Goal: Communication & Community: Answer question/provide support

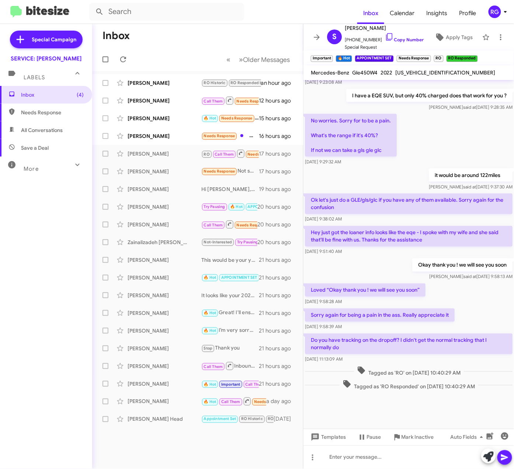
scroll to position [271, 0]
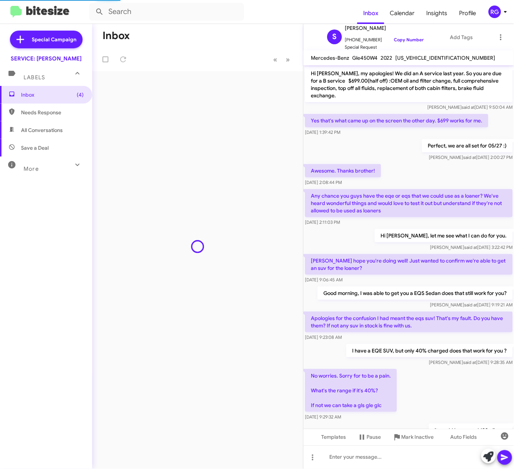
scroll to position [256, 0]
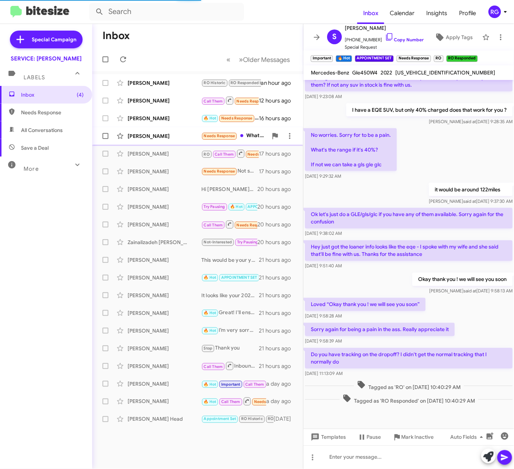
click at [190, 138] on div "[PERSON_NAME]" at bounding box center [165, 135] width 74 height 7
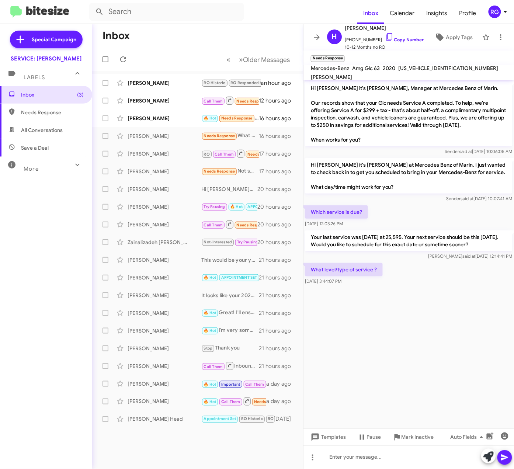
click at [413, 72] on span "W1N0J8KB3LF800649" at bounding box center [449, 68] width 100 height 7
click at [414, 72] on span "W1N0J8KB3LF800649" at bounding box center [449, 68] width 100 height 7
copy span "W1N0J8KB3LF800649"
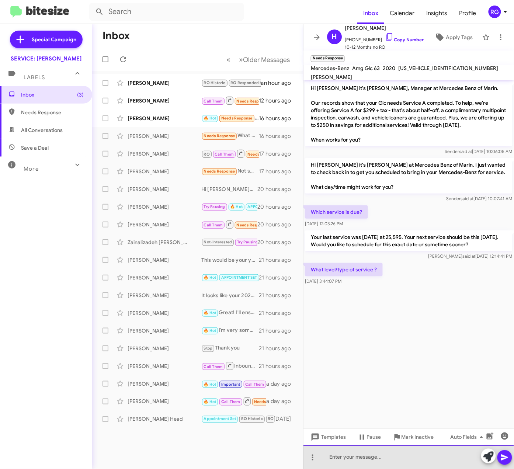
drag, startPoint x: 357, startPoint y: 460, endPoint x: 348, endPoint y: 469, distance: 12.0
click at [356, 463] on div at bounding box center [409, 458] width 211 height 24
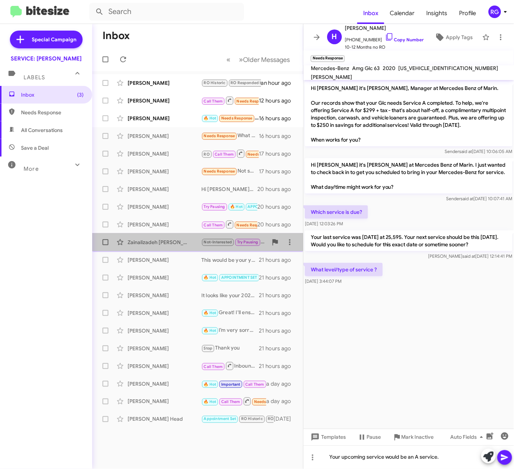
click at [151, 237] on div "Zainalizadeh Mohtaram Not-Interested Try Pausing You're welcome! Feel free to r…" at bounding box center [197, 242] width 199 height 15
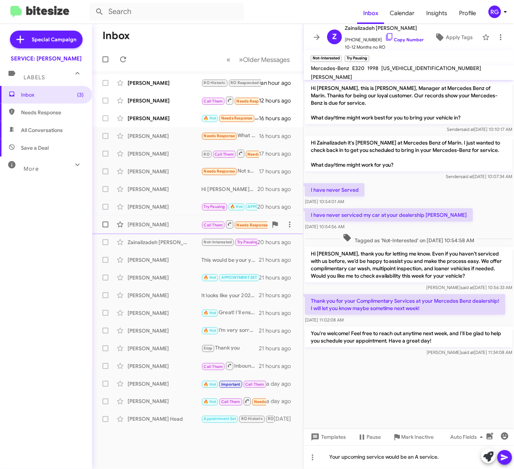
click at [147, 231] on div "Adiel Gorel Call Them Needs Response Inbound Call 20 hours ago" at bounding box center [197, 224] width 199 height 15
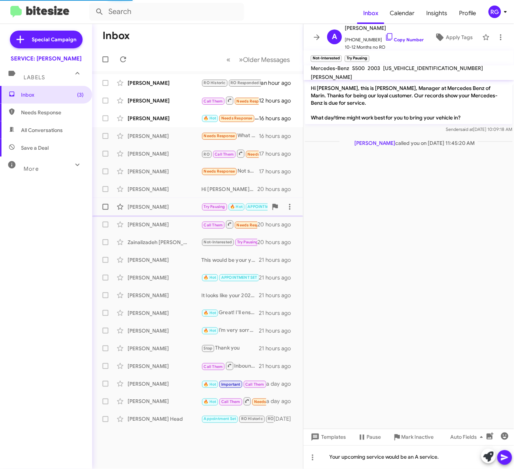
click at [154, 211] on div "Arash Zandieh Try Pausing 🔥 Hot APPOINTMENT SET Needs Response Great thanks 20 …" at bounding box center [197, 207] width 199 height 15
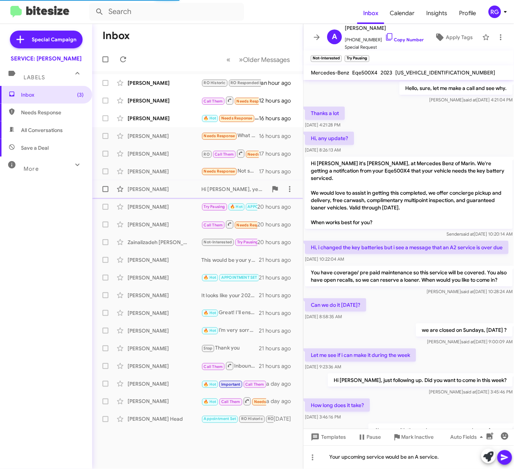
scroll to position [278, 0]
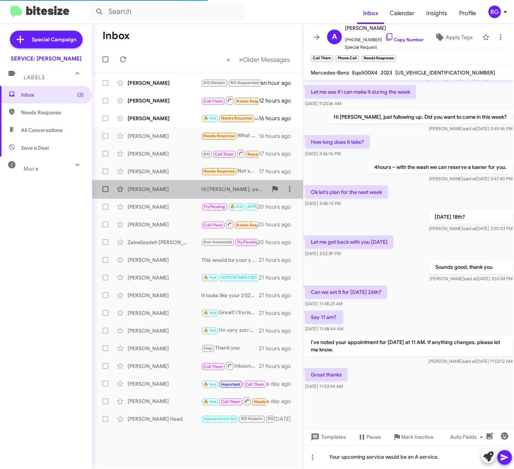
click at [171, 189] on div "[PERSON_NAME]" at bounding box center [165, 189] width 74 height 7
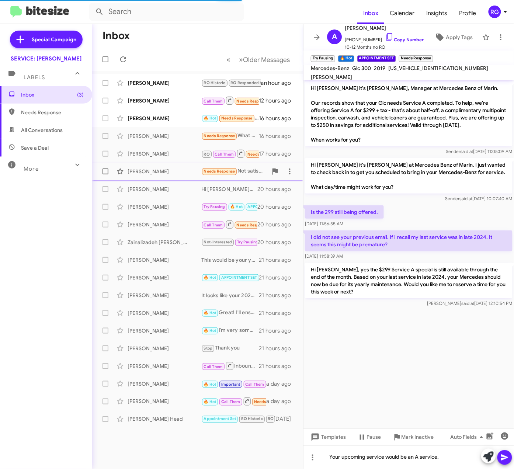
click at [172, 175] on div "[PERSON_NAME]" at bounding box center [165, 171] width 74 height 7
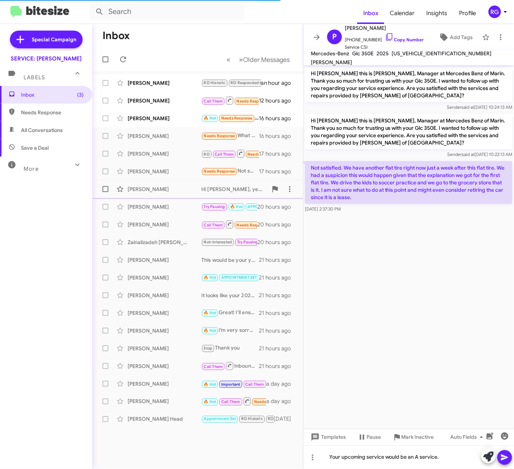
click at [169, 187] on div "Anne Collins Hi Anne, yes the $299 Service A special is still available through…" at bounding box center [197, 189] width 199 height 15
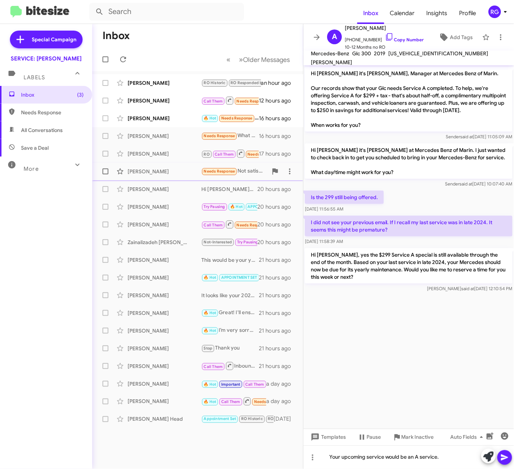
click at [183, 169] on div "[PERSON_NAME]" at bounding box center [165, 171] width 74 height 7
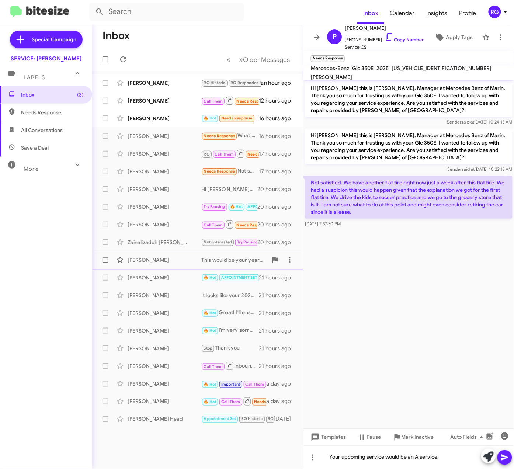
click at [181, 263] on div "[PERSON_NAME]" at bounding box center [165, 260] width 74 height 7
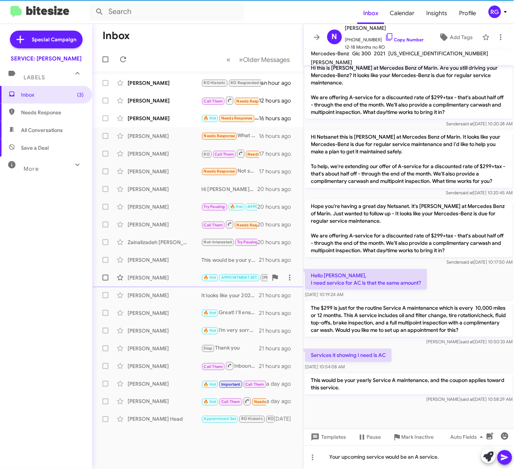
scroll to position [363, 0]
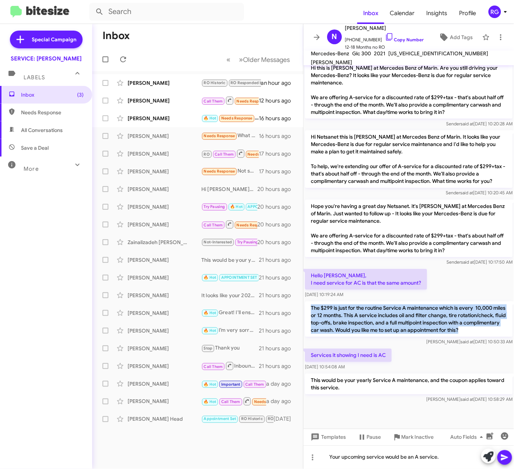
drag, startPoint x: 310, startPoint y: 300, endPoint x: 341, endPoint y: 331, distance: 43.8
click at [341, 331] on p "The $299 is just for the routine Service A maintenance which is every 10,000 mi…" at bounding box center [409, 319] width 208 height 35
copy p "The $299 is just for the routine Service A maintenance which is every 10,000 mi…"
click at [388, 302] on p "The $299 is just for the routine Service A maintenance which is every 10,000 mi…" at bounding box center [409, 319] width 208 height 35
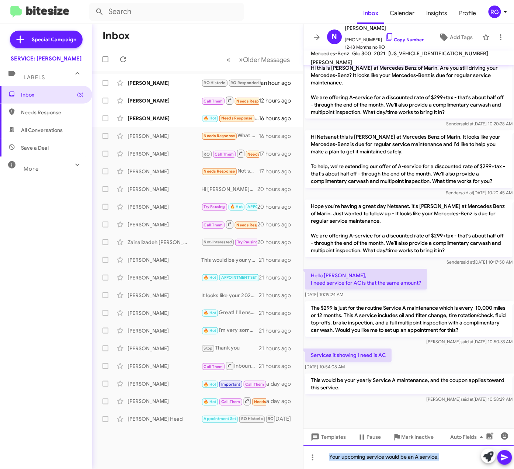
drag, startPoint x: 434, startPoint y: 455, endPoint x: 271, endPoint y: 429, distance: 165.6
click at [271, 429] on div "Inbox « Previous » Next Older Messages Caitlin Hahn RO Historic RO Responded Hi…" at bounding box center [303, 246] width 422 height 445
click at [170, 133] on div "[PERSON_NAME]" at bounding box center [165, 135] width 74 height 7
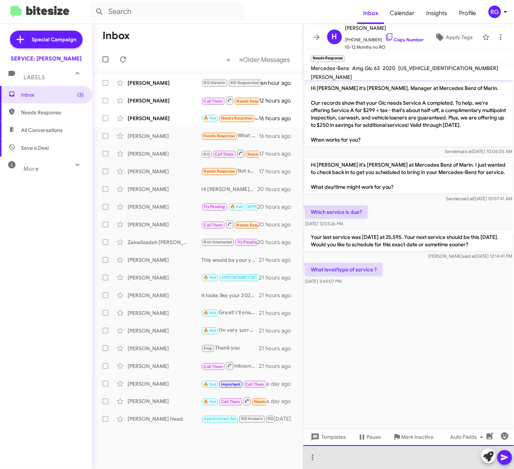
click at [397, 463] on div at bounding box center [409, 458] width 211 height 24
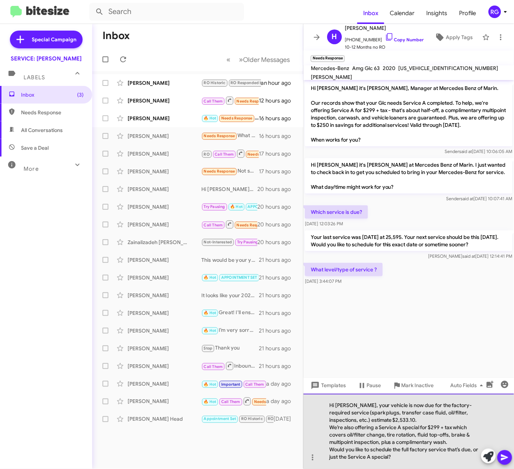
click at [443, 417] on div "Hi Helena, your vehicle is now due for the factory-required service (spark plug…" at bounding box center [409, 431] width 211 height 75
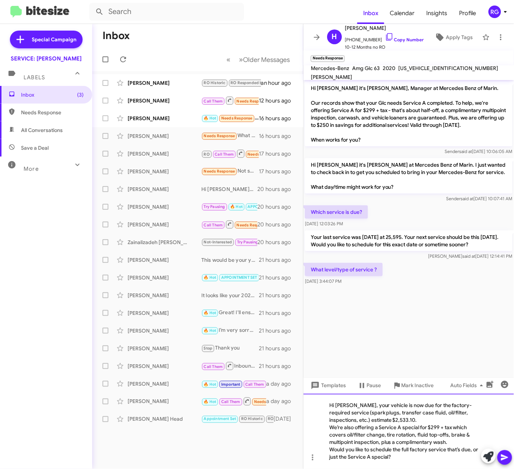
click at [443, 411] on div "Hi Helena, your vehicle is now due for the factory-required service (spark plug…" at bounding box center [409, 431] width 211 height 75
click at [355, 444] on div "We’re also offering a Service A special for $299 + tax which covers oil/filter …" at bounding box center [406, 435] width 152 height 22
click at [389, 451] on div "Would you like to schedule the full factory service that’s due, or just the Ser…" at bounding box center [406, 454] width 152 height 15
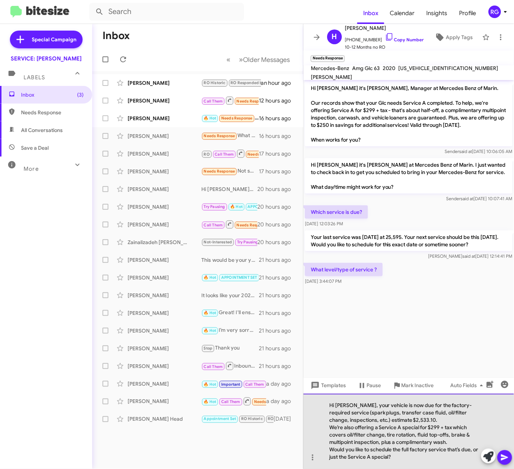
click at [393, 459] on div "Would you like to schedule the full factory service that’s due, or just the Ser…" at bounding box center [406, 454] width 152 height 15
click at [396, 457] on div "Would you like to schedule the full factory service that’s due, or just the Ser…" at bounding box center [406, 454] width 152 height 15
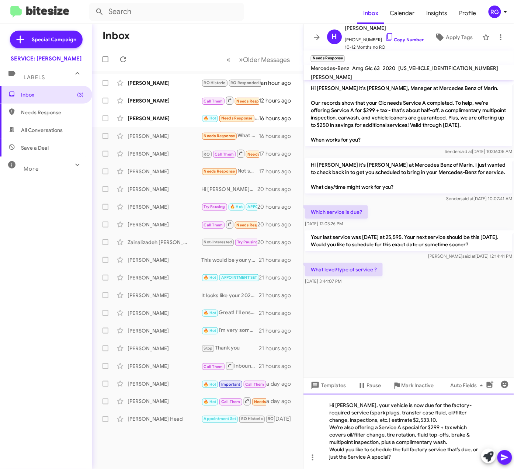
click at [397, 448] on div "Would you like to schedule the full factory service that’s due, or just the Ser…" at bounding box center [406, 454] width 152 height 15
click at [400, 441] on div "We’re also offering a Service A special for $299 + tax which covers oil/filter …" at bounding box center [406, 435] width 152 height 22
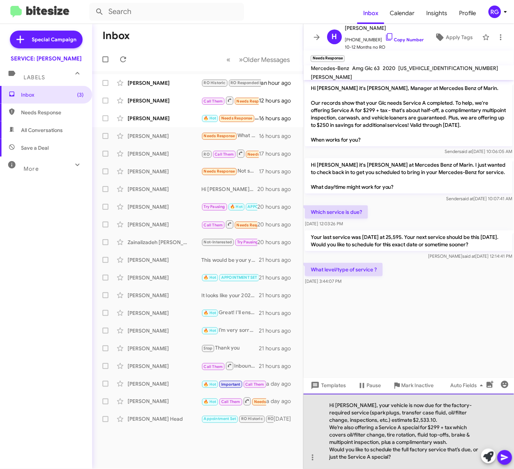
click at [464, 438] on div "We’re also offering a Service A special for $299 + tax which covers oil/filter …" at bounding box center [406, 435] width 152 height 22
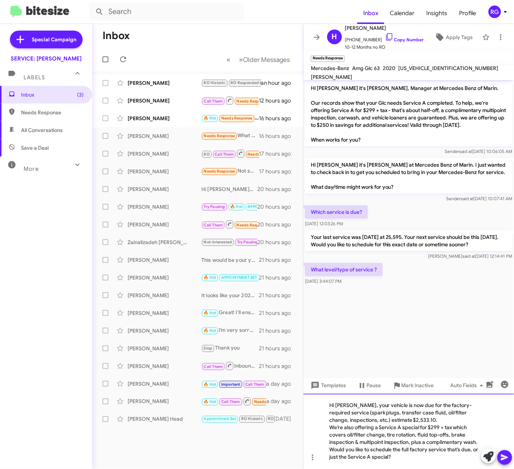
click at [421, 451] on div "Would you like to schedule the full factory service that’s due, or just the Ser…" at bounding box center [406, 454] width 152 height 15
click at [442, 459] on div "Would you like to schedule the full factory service that’s due, or just the Ser…" at bounding box center [406, 454] width 152 height 15
click at [413, 418] on div "Hi Helena, your vehicle is now due for the factory-required service (spark plug…" at bounding box center [409, 431] width 211 height 75
click at [415, 419] on div "Hi Helena, your vehicle is now due for the factory-required service (spark plug…" at bounding box center [409, 431] width 211 height 75
click at [417, 421] on div "Hi Helena, your vehicle is now due for the factory-required service (spark plug…" at bounding box center [409, 431] width 211 height 75
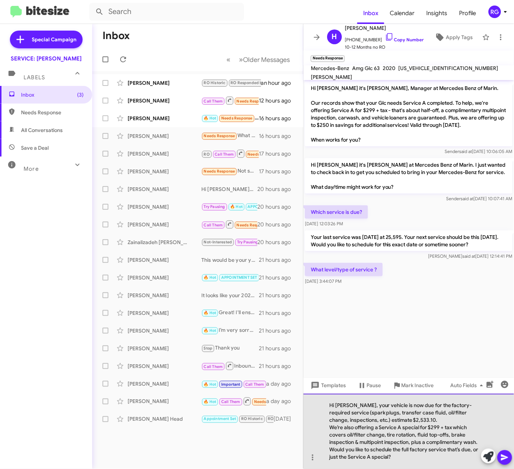
click at [416, 420] on div "Hi Helena, your vehicle is now due for the factory-required service (spark plug…" at bounding box center [409, 431] width 211 height 75
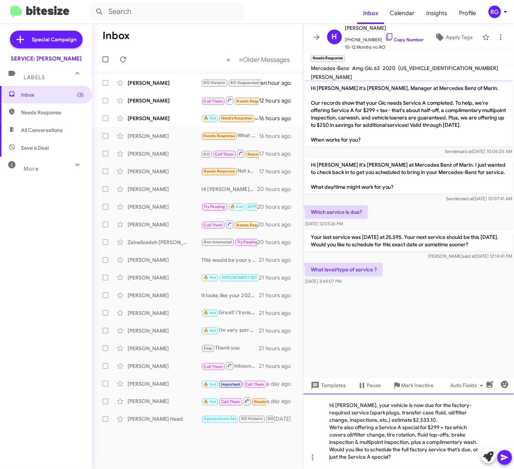
click at [443, 461] on div "Would you like to schedule the full factory service that’s due, or just the Ser…" at bounding box center [406, 454] width 152 height 15
click at [510, 461] on icon at bounding box center [505, 458] width 9 height 9
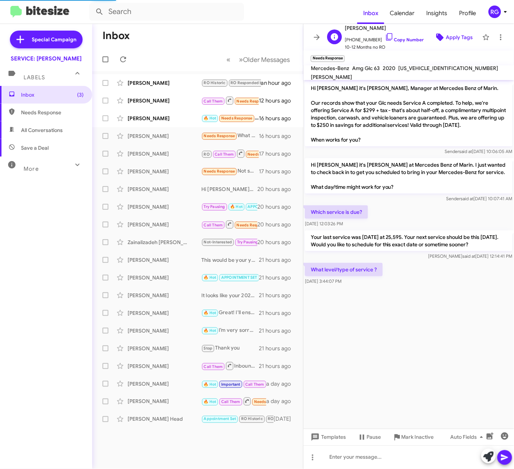
click at [437, 32] on span "Apply Tags" at bounding box center [453, 37] width 39 height 13
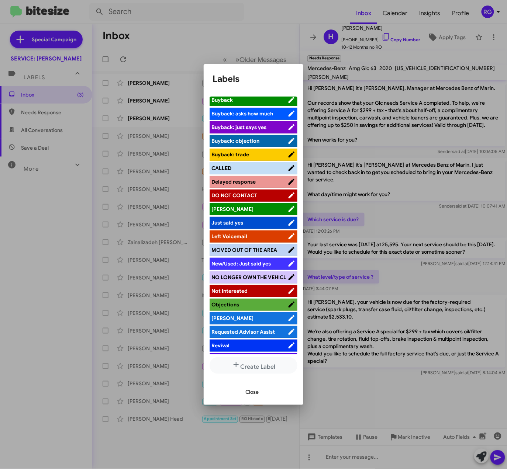
scroll to position [92, 0]
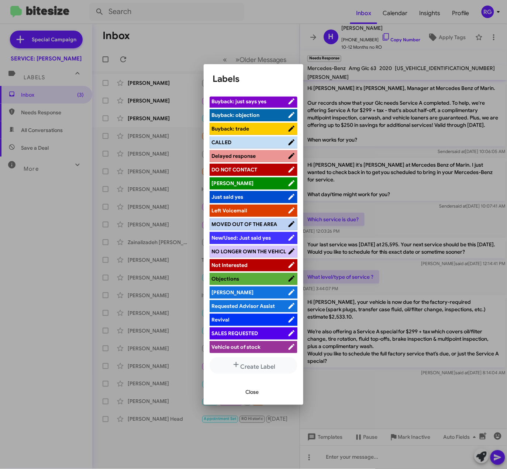
drag, startPoint x: 359, startPoint y: 377, endPoint x: 361, endPoint y: 374, distance: 4.0
click at [357, 379] on div at bounding box center [253, 234] width 507 height 469
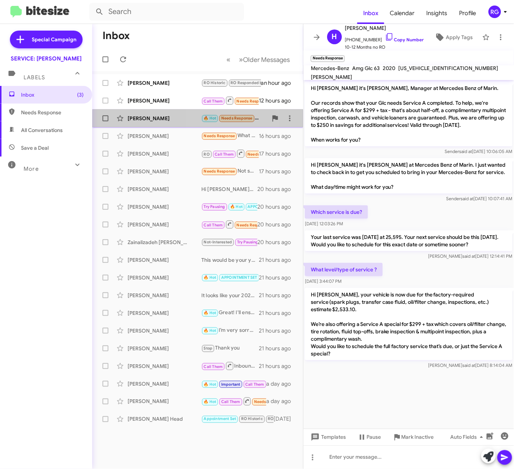
click at [207, 120] on span "🔥 Hot" at bounding box center [210, 118] width 13 height 5
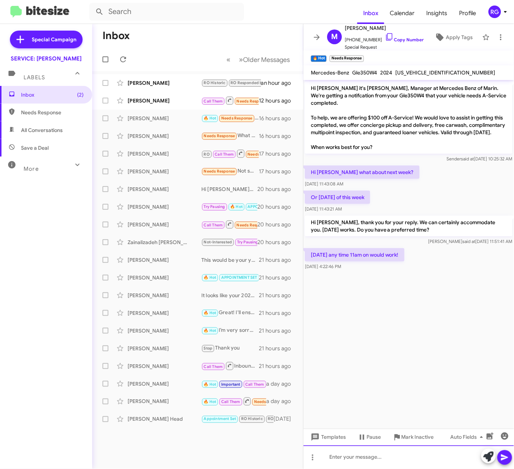
click at [479, 455] on div at bounding box center [409, 458] width 211 height 24
click at [483, 457] on button at bounding box center [489, 456] width 15 height 15
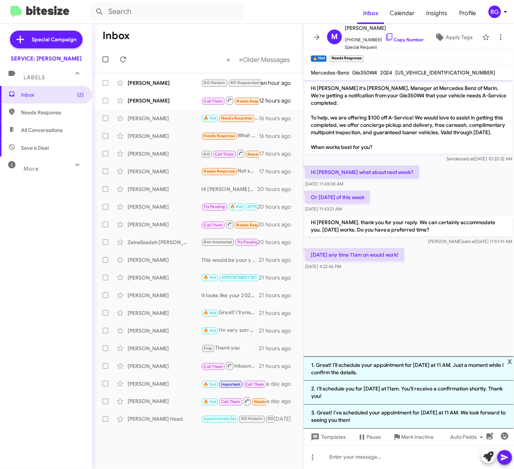
drag, startPoint x: 423, startPoint y: 397, endPoint x: 437, endPoint y: 410, distance: 19.1
click at [423, 397] on li "2. I’ll schedule you for Friday at 11am. You’ll receive a confirmation shortly.…" at bounding box center [409, 393] width 211 height 24
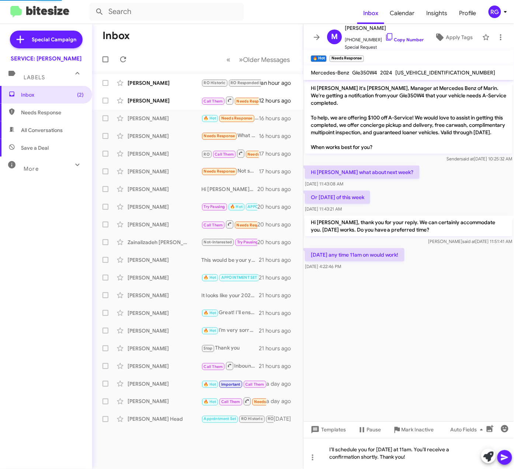
click at [506, 464] on span at bounding box center [505, 458] width 9 height 15
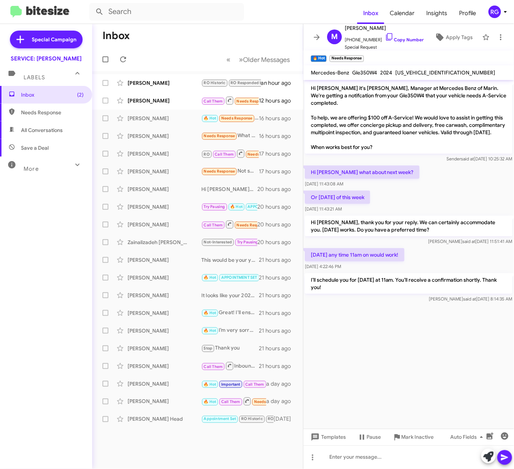
click at [419, 67] on mat-toolbar "Mercedes-Benz Gle350W4 2024 4JGFB4FB2RB251474" at bounding box center [409, 72] width 211 height 15
drag, startPoint x: 420, startPoint y: 68, endPoint x: 424, endPoint y: 69, distance: 4.1
click at [420, 69] on div "[US_VEHICLE_IDENTIFICATION_NUMBER]" at bounding box center [446, 72] width 103 height 9
click at [424, 69] on div "[US_VEHICLE_IDENTIFICATION_NUMBER]" at bounding box center [446, 72] width 103 height 9
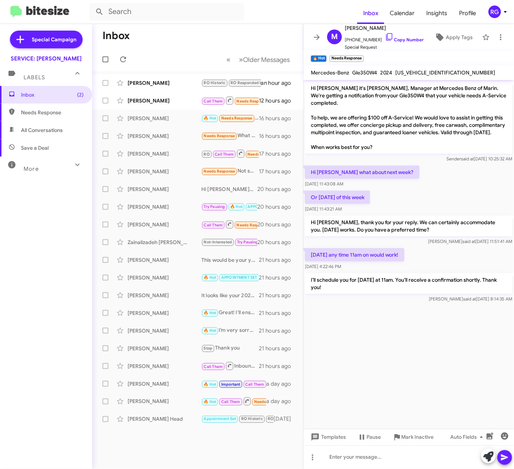
click at [424, 69] on div "[US_VEHICLE_IDENTIFICATION_NUMBER]" at bounding box center [446, 72] width 103 height 9
copy span "[US_VEHICLE_IDENTIFICATION_NUMBER]"
click at [334, 331] on cdk-virtual-scroll-viewport "Hi Margaret it's Omar Ibrahimi, Manager at Mercedes Benz of Marin. We're gettin…" at bounding box center [409, 254] width 211 height 349
drag, startPoint x: 367, startPoint y: 109, endPoint x: 413, endPoint y: 109, distance: 45.8
click at [413, 109] on p "Hi [PERSON_NAME] it's [PERSON_NAME], Manager at Mercedes Benz of Marin. We're g…" at bounding box center [409, 118] width 208 height 72
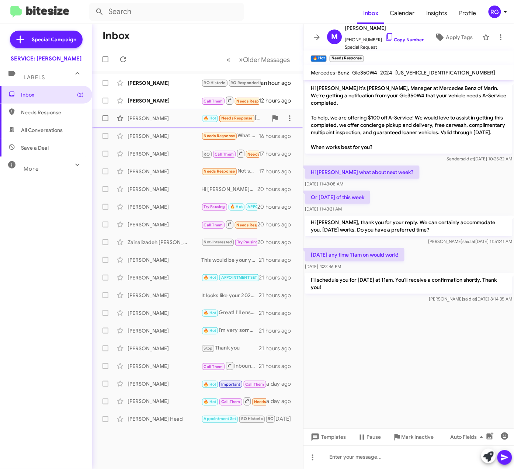
copy p "$100 off A-Service"
click at [434, 352] on cdk-virtual-scroll-viewport "Hi Margaret it's Omar Ibrahimi, Manager at Mercedes Benz of Marin. We're gettin…" at bounding box center [409, 254] width 211 height 349
click at [448, 45] on div "M Margaret Degooyer +14152723118 Copy Number Special Request Apply Tags" at bounding box center [401, 37] width 155 height 27
click at [439, 34] on span "Apply Tags" at bounding box center [453, 37] width 39 height 13
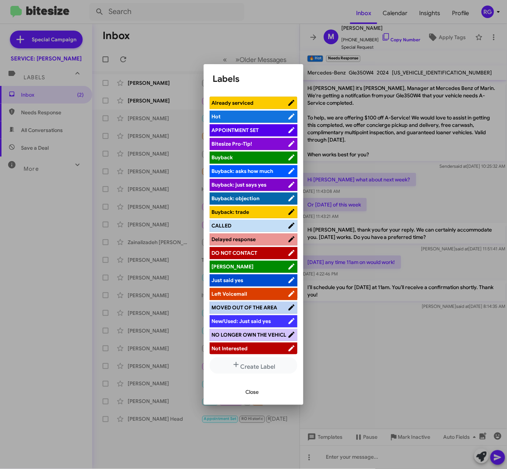
click at [262, 126] on li "APPOINTMENT SET" at bounding box center [254, 130] width 88 height 12
click at [250, 129] on span "APPOINTMENT SET" at bounding box center [234, 130] width 47 height 7
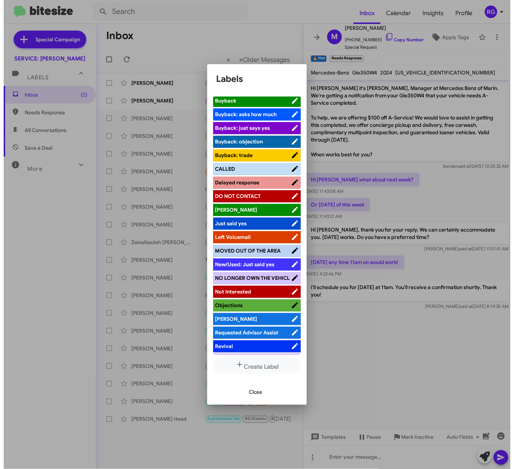
scroll to position [92, 0]
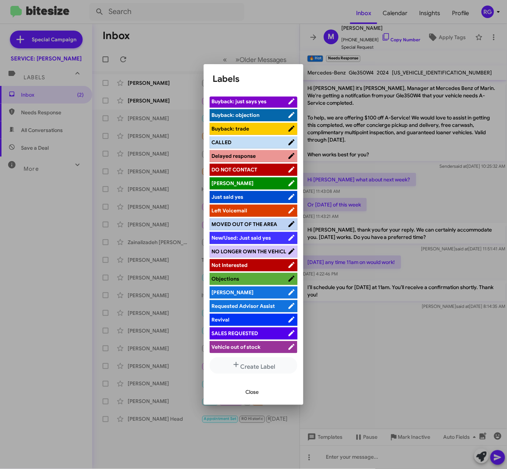
click at [235, 294] on span "[PERSON_NAME]" at bounding box center [249, 292] width 76 height 7
click at [257, 390] on span "Close" at bounding box center [251, 392] width 13 height 13
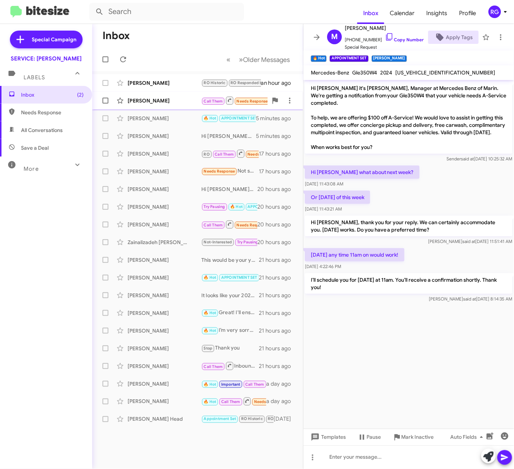
click at [170, 103] on div "[PERSON_NAME]" at bounding box center [165, 100] width 74 height 7
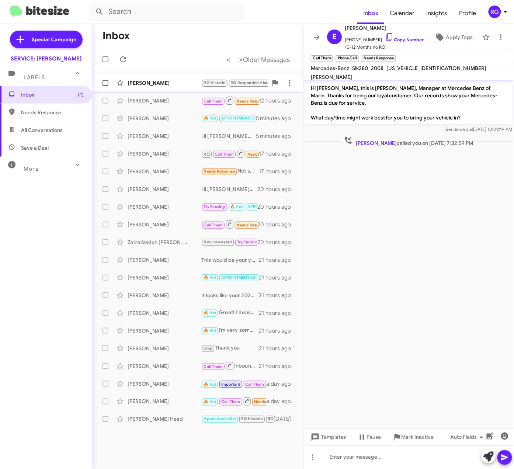
click at [141, 82] on div "[PERSON_NAME]" at bounding box center [165, 82] width 74 height 7
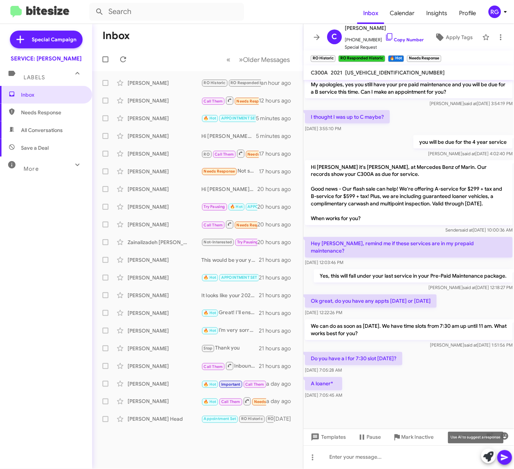
click at [496, 460] on div at bounding box center [497, 457] width 31 height 16
click at [492, 462] on span at bounding box center [489, 457] width 10 height 16
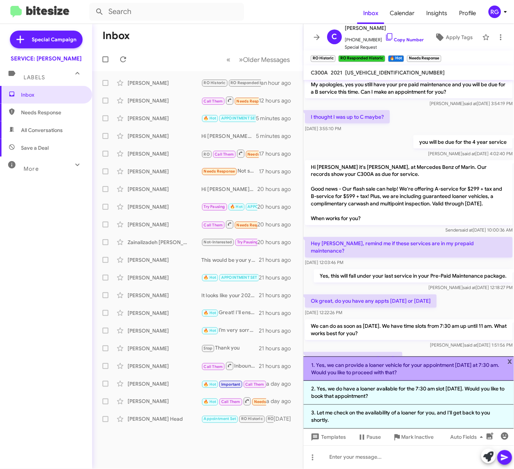
click at [408, 379] on li "1. Yes, we can provide a loaner vehicle for your appointment on Friday at 7:30 …" at bounding box center [409, 369] width 211 height 24
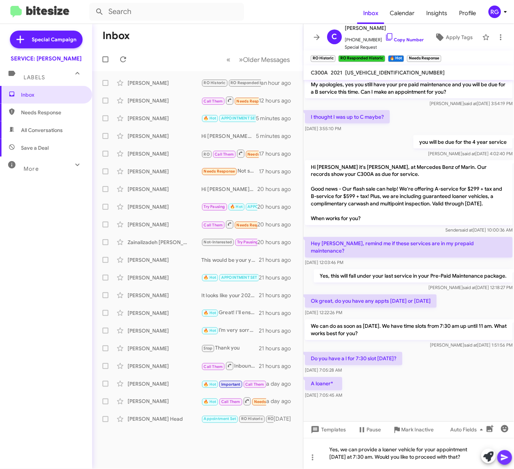
click at [509, 458] on icon at bounding box center [505, 458] width 7 height 6
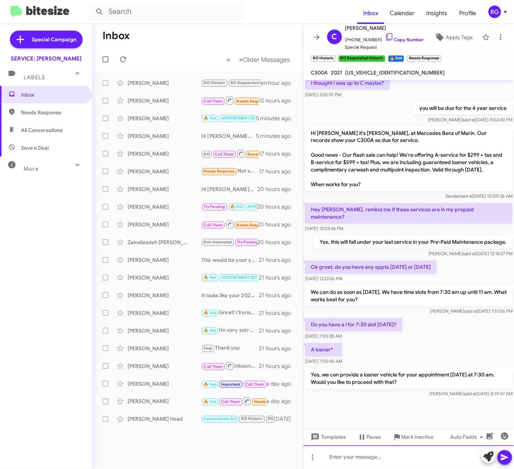
scroll to position [330, 0]
click at [382, 70] on span "W1KWK8DB9MG052079" at bounding box center [395, 72] width 100 height 7
click at [381, 74] on span "W1KWK8DB9MG052079" at bounding box center [395, 72] width 100 height 7
click at [386, 73] on span "W1KWK8DB9MG052079" at bounding box center [395, 72] width 100 height 7
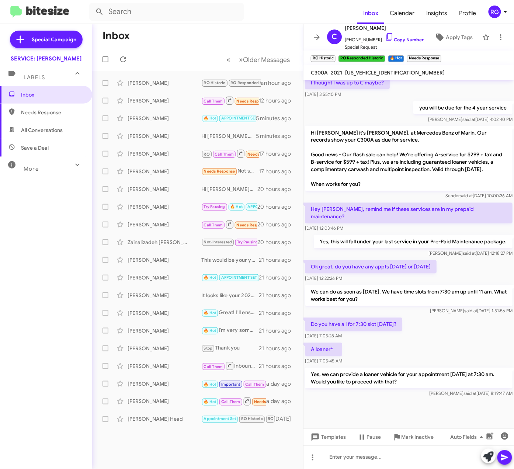
click at [388, 73] on span "W1KWK8DB9MG052079" at bounding box center [395, 72] width 100 height 7
drag, startPoint x: 435, startPoint y: 155, endPoint x: 381, endPoint y: 161, distance: 54.2
click at [381, 161] on p "Hi Caitlin it's Omar Ibrahimi, at Mercedes Benz of Marin. Our records show your…" at bounding box center [409, 158] width 208 height 65
copy p "A-service for $299 + tax and B-service for $599 + tax!"
click at [493, 173] on p "Hi Caitlin it's Omar Ibrahimi, at Mercedes Benz of Marin. Our records show your…" at bounding box center [409, 158] width 208 height 65
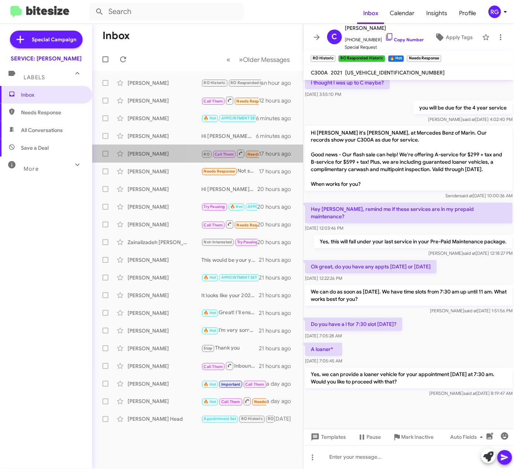
drag, startPoint x: 520, startPoint y: -40, endPoint x: 497, endPoint y: -37, distance: 23.5
click at [497, 0] on html "Inbox Calendar Insights Profile RG Special Campaign SERVICE: Mercedes Marin Lab…" at bounding box center [257, 234] width 514 height 469
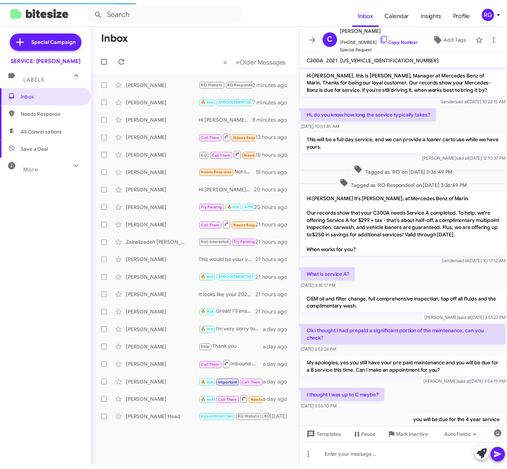
scroll to position [315, 0]
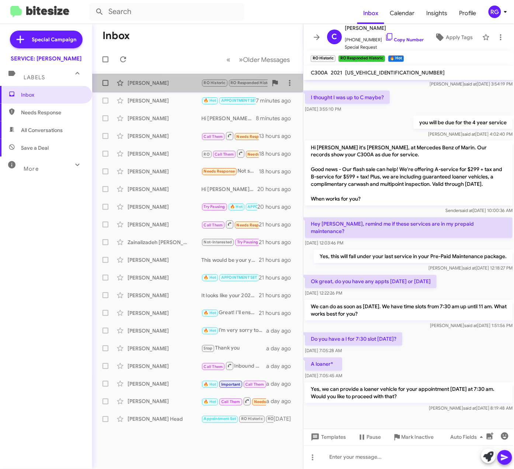
click at [187, 86] on div "[PERSON_NAME]" at bounding box center [165, 82] width 74 height 7
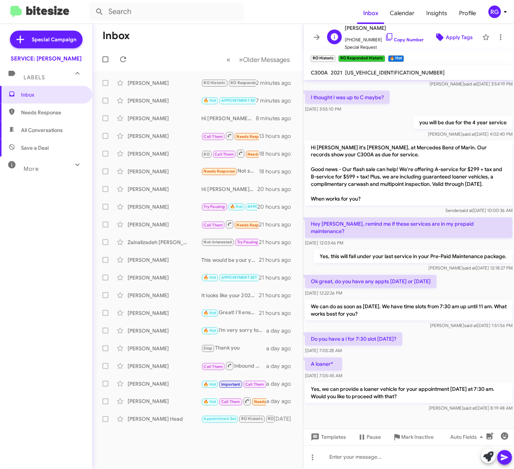
click at [436, 41] on icon at bounding box center [440, 37] width 9 height 9
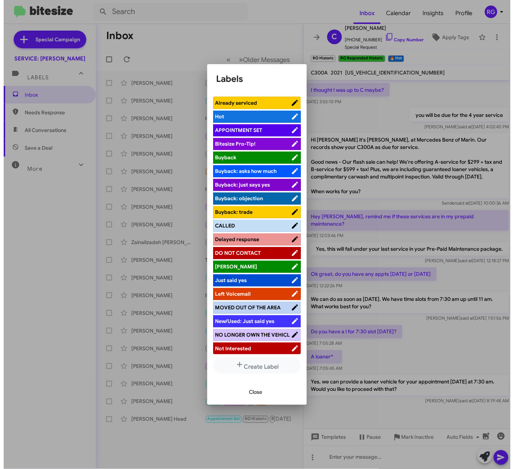
scroll to position [92, 0]
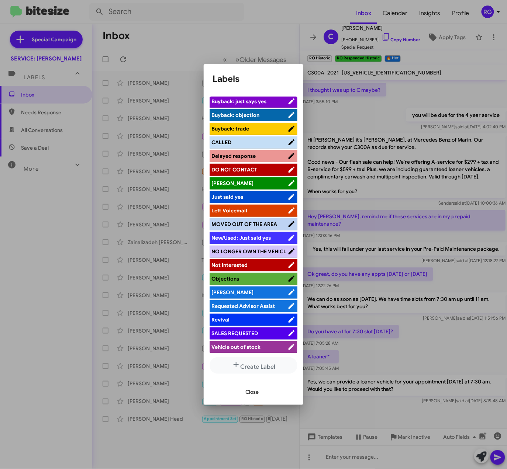
click at [235, 294] on span "[PERSON_NAME]" at bounding box center [249, 292] width 76 height 7
click at [249, 392] on span "Close" at bounding box center [251, 392] width 13 height 13
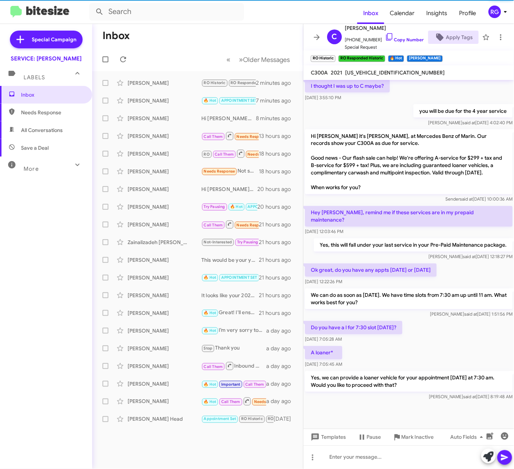
scroll to position [330, 0]
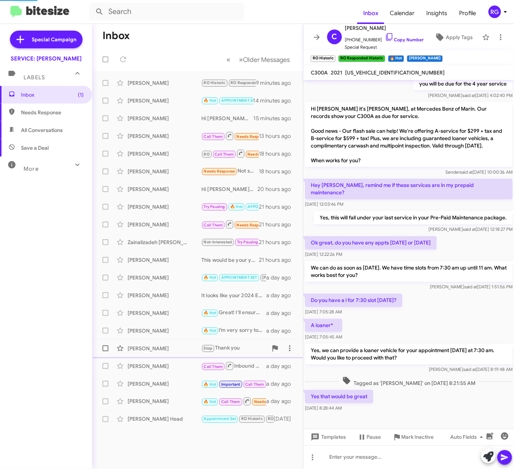
scroll to position [303, 0]
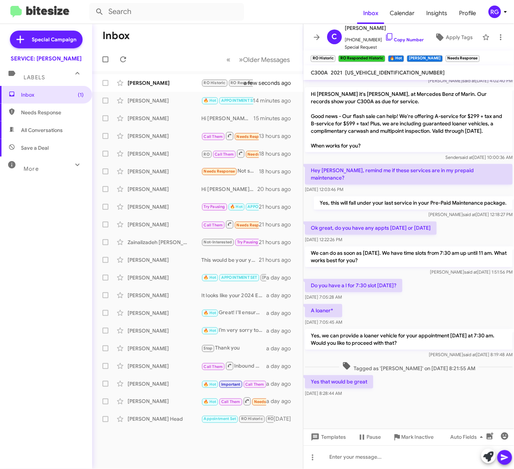
click at [452, 411] on mat-tooltip-component "Insert emoji (Ctrl+Shift+2)" at bounding box center [479, 418] width 60 height 22
click at [488, 457] on icon at bounding box center [489, 457] width 10 height 10
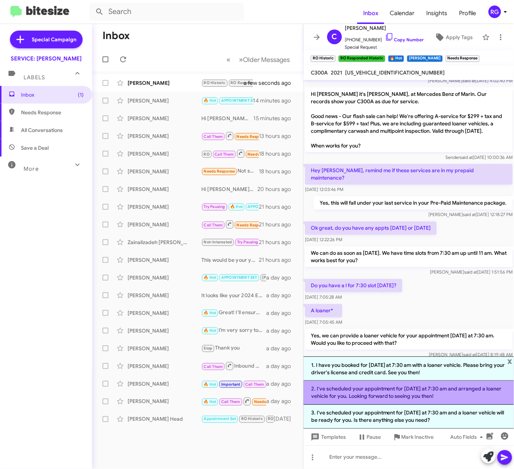
click at [411, 399] on li "2. I've scheduled your appointment for Friday at 7:30 am and arranged a loaner …" at bounding box center [409, 393] width 211 height 24
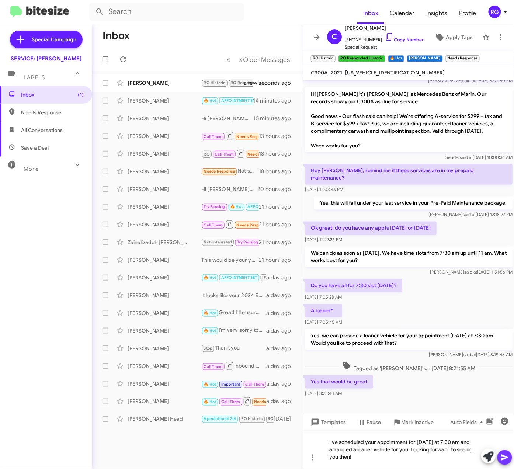
click at [506, 457] on icon at bounding box center [505, 458] width 7 height 6
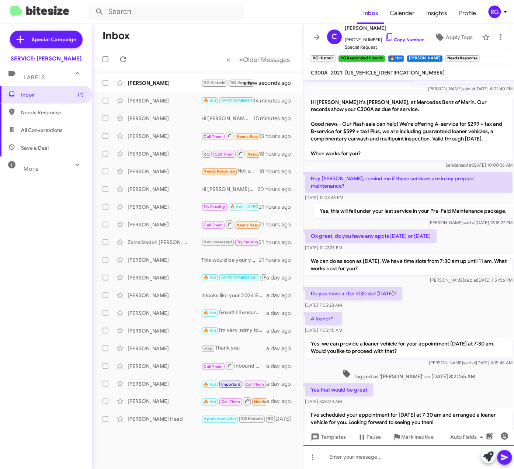
scroll to position [406, 0]
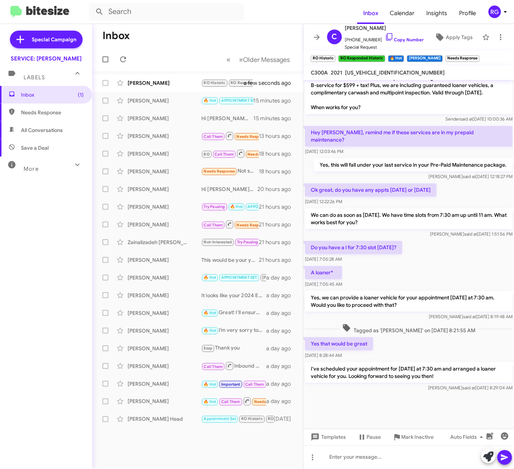
click at [391, 68] on mat-toolbar "C300A 2021 W1KWK8DB9MG052079" at bounding box center [409, 72] width 211 height 15
click at [391, 70] on span "[US_VEHICLE_IDENTIFICATION_NUMBER]" at bounding box center [395, 72] width 100 height 7
copy span "[US_VEHICLE_IDENTIFICATION_NUMBER]"
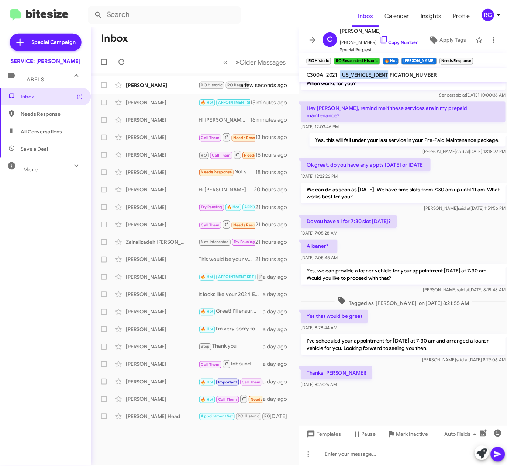
scroll to position [315, 0]
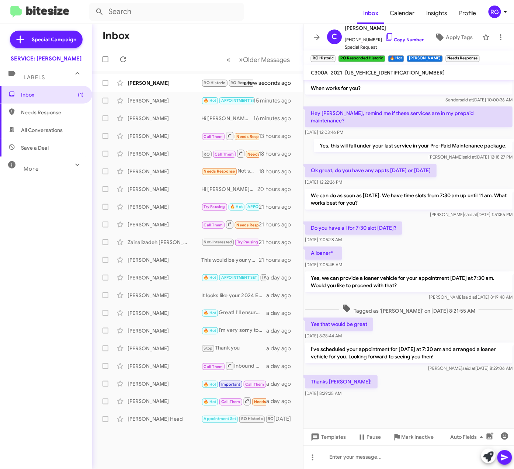
click at [393, 323] on div "Yes that would be great Aug 20, 2025, 8:28:44 AM" at bounding box center [409, 329] width 211 height 25
click at [437, 39] on icon at bounding box center [440, 37] width 7 height 7
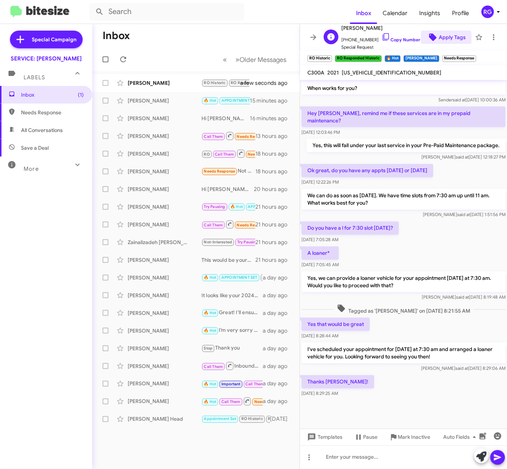
scroll to position [337, 0]
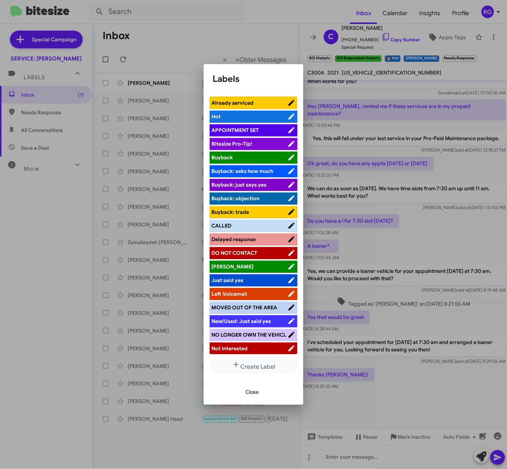
drag, startPoint x: 255, startPoint y: 127, endPoint x: 263, endPoint y: 131, distance: 8.1
click at [259, 130] on span "APPOINTMENT SET" at bounding box center [249, 130] width 76 height 7
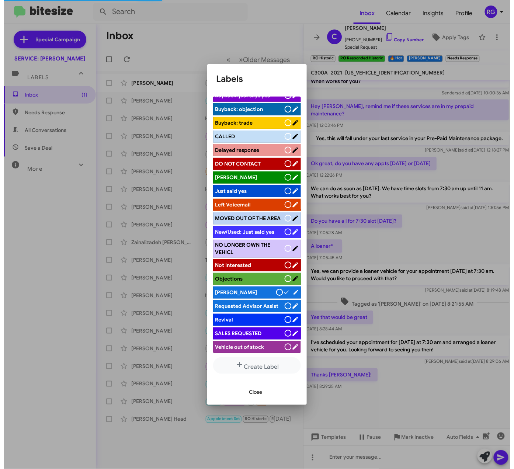
scroll to position [92, 0]
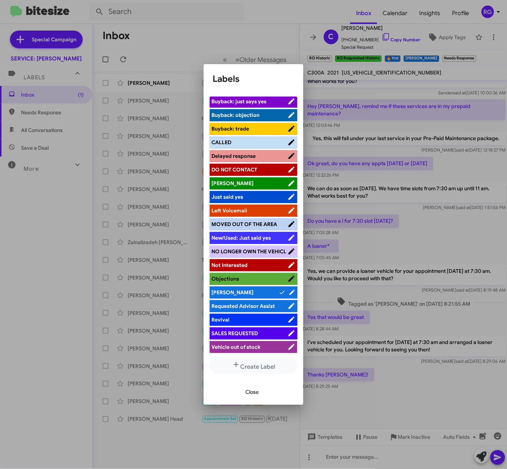
click at [256, 392] on span "Close" at bounding box center [251, 392] width 13 height 13
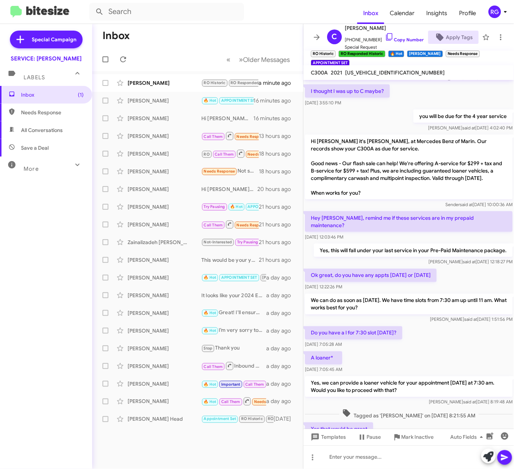
scroll to position [315, 0]
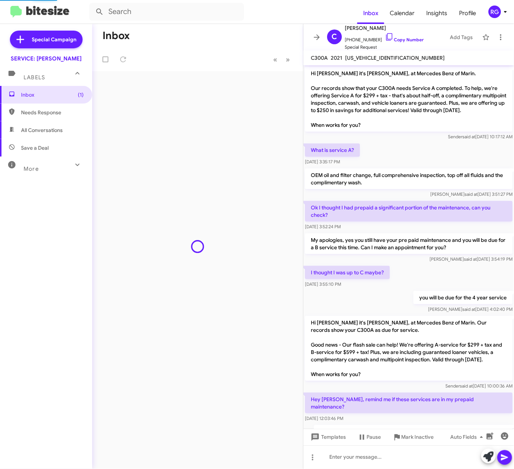
scroll to position [300, 0]
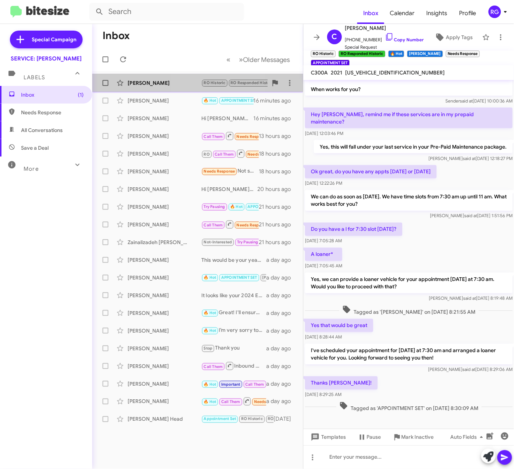
click at [191, 76] on span "[PERSON_NAME] RO Historic RO Responded Historic 🔥 Hot [PERSON_NAME] Needs Respo…" at bounding box center [197, 83] width 211 height 18
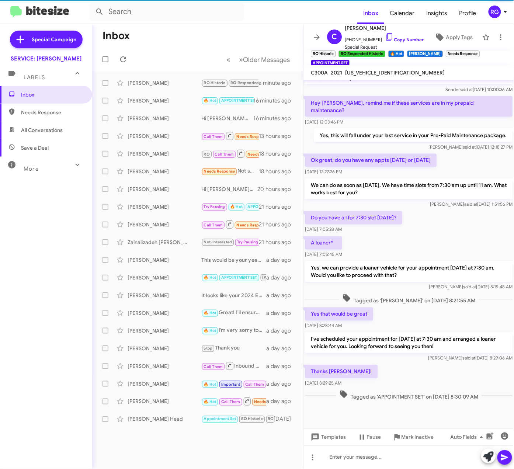
scroll to position [315, 0]
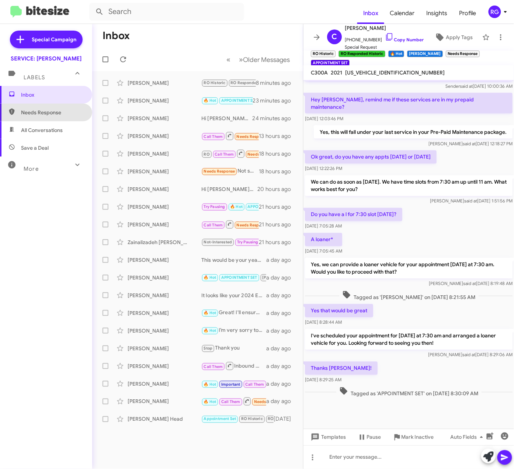
click at [48, 111] on span "Needs Response" at bounding box center [52, 112] width 63 height 7
type input "in:needs-response"
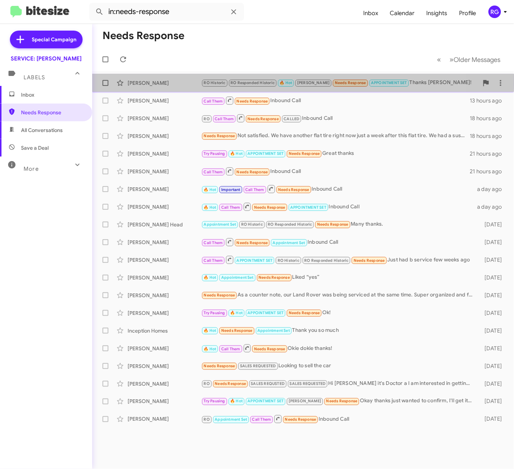
click at [257, 80] on small "RO Responded Historic" at bounding box center [253, 83] width 48 height 7
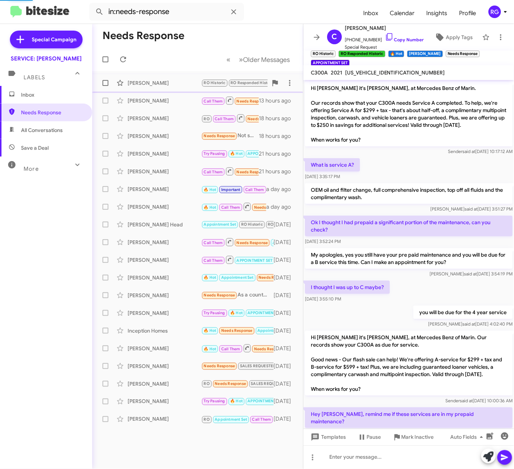
scroll to position [300, 0]
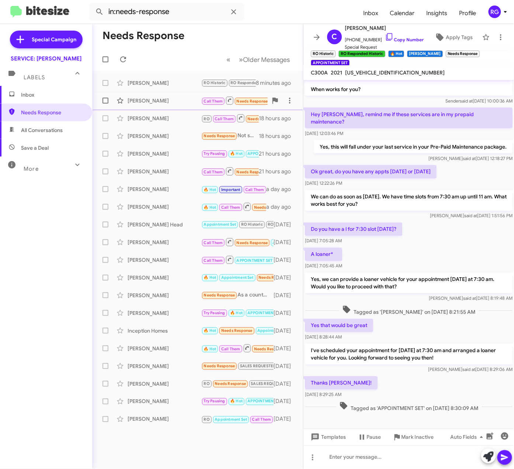
click at [234, 96] on span "Call Them Needs Response" at bounding box center [236, 100] width 69 height 9
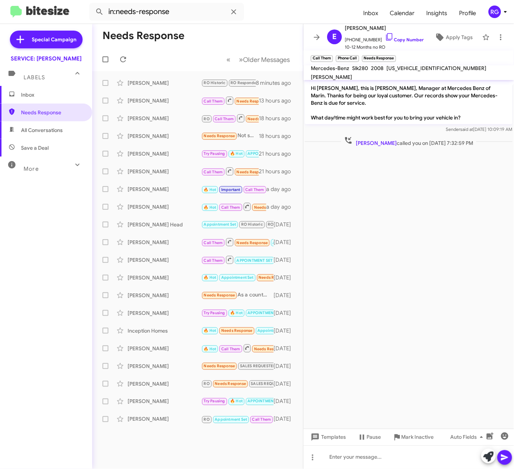
drag, startPoint x: 398, startPoint y: 77, endPoint x: 400, endPoint y: 73, distance: 4.5
click at [399, 73] on div "[US_VEHICLE_IDENTIFICATION_NUMBER]" at bounding box center [436, 68] width 103 height 9
click at [402, 72] on span "[US_VEHICLE_IDENTIFICATION_NUMBER]" at bounding box center [437, 68] width 100 height 7
copy span "[US_VEHICLE_IDENTIFICATION_NUMBER]"
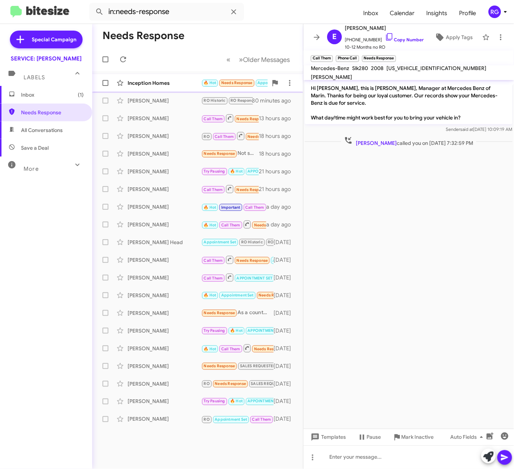
click at [202, 86] on span "🔥 Hot Needs Response Appointment Set Try Pausing" at bounding box center [260, 83] width 117 height 8
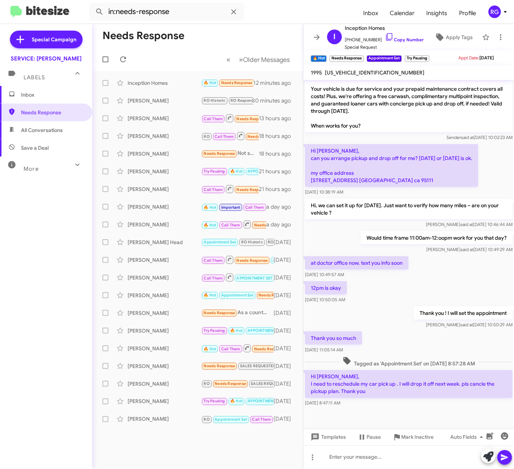
click at [364, 75] on span "[US_VEHICLE_IDENTIFICATION_NUMBER]" at bounding box center [375, 72] width 100 height 7
copy span "[US_VEHICLE_IDENTIFICATION_NUMBER]"
click at [348, 460] on div at bounding box center [409, 458] width 211 height 24
click at [489, 449] on span at bounding box center [489, 457] width 10 height 16
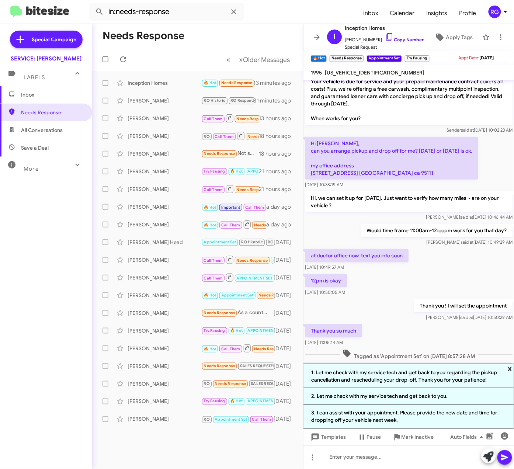
click at [511, 367] on span "x" at bounding box center [510, 368] width 5 height 9
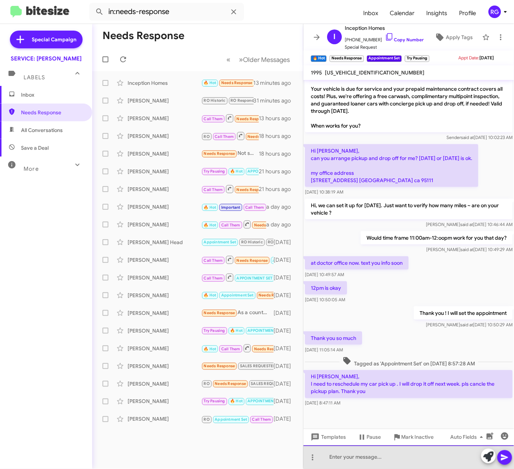
drag, startPoint x: 418, startPoint y: 456, endPoint x: 417, endPoint y: 469, distance: 12.6
click at [414, 464] on div at bounding box center [409, 458] width 211 height 24
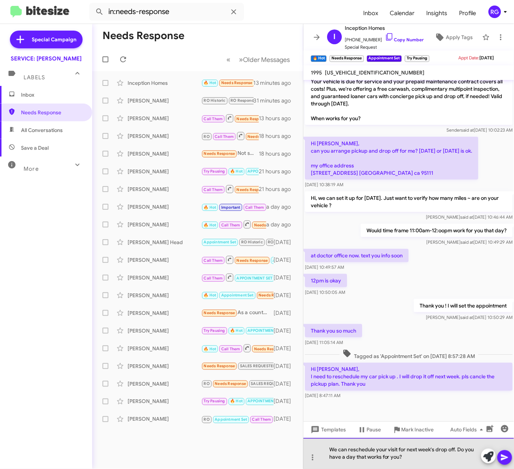
click at [406, 458] on div "We can reschedule your visit for next week's drop off. Do you have a day that w…" at bounding box center [409, 453] width 211 height 31
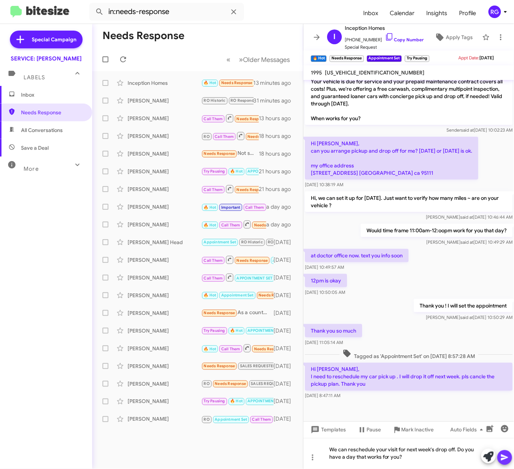
click at [506, 455] on icon at bounding box center [505, 458] width 9 height 9
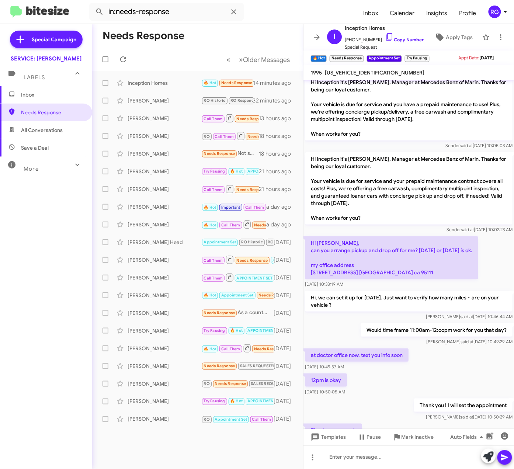
scroll to position [0, 0]
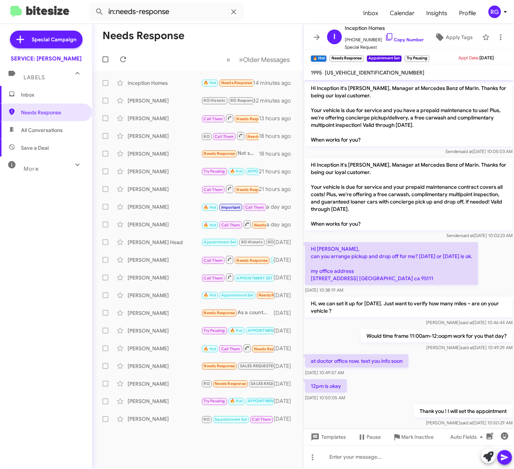
drag, startPoint x: 378, startPoint y: 272, endPoint x: 359, endPoint y: 275, distance: 19.1
drag, startPoint x: 359, startPoint y: 275, endPoint x: 405, endPoint y: 359, distance: 95.6
click at [407, 352] on div "Judith said at Aug 18, 2025, 10:49:29 AM" at bounding box center [437, 347] width 152 height 7
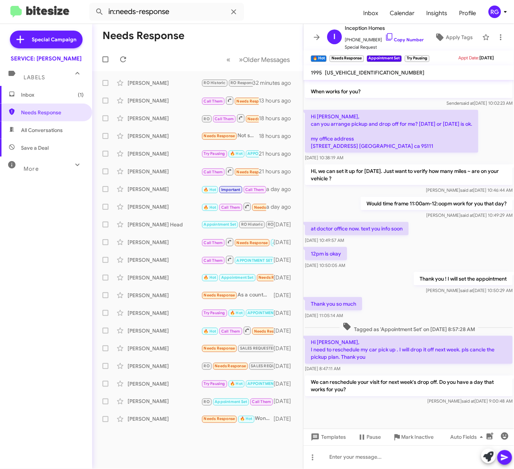
scroll to position [140, 0]
click at [179, 86] on div "[PERSON_NAME]" at bounding box center [165, 82] width 74 height 7
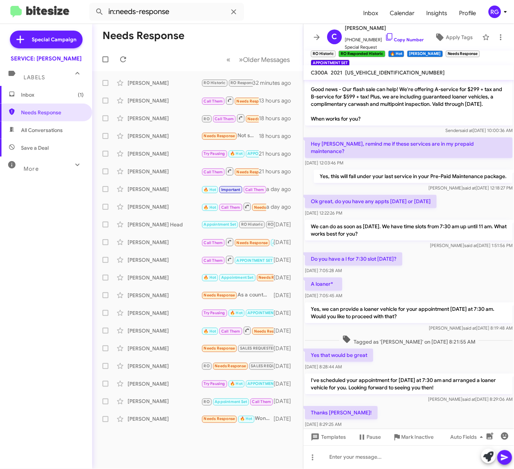
scroll to position [449, 0]
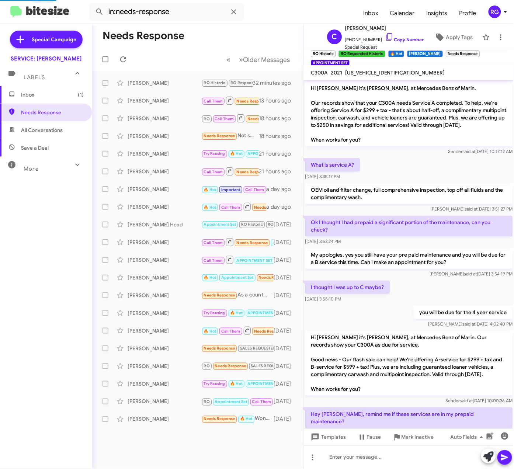
scroll to position [300, 0]
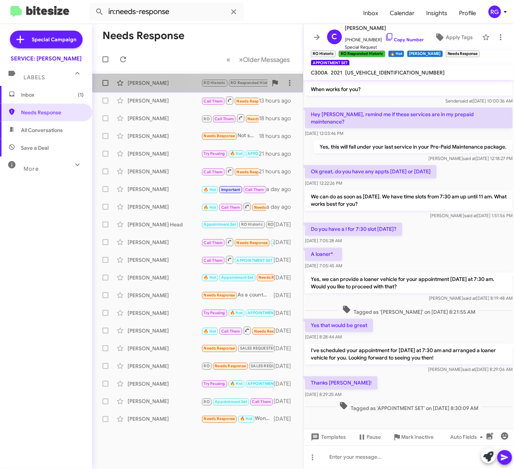
click at [224, 87] on div "Caitlin Hahn RO Historic RO Responded Historic 🔥 Hot RAUL Needs Response APPOIN…" at bounding box center [197, 83] width 199 height 15
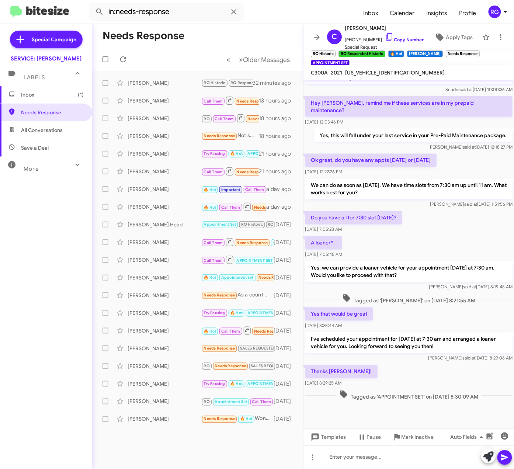
scroll to position [315, 0]
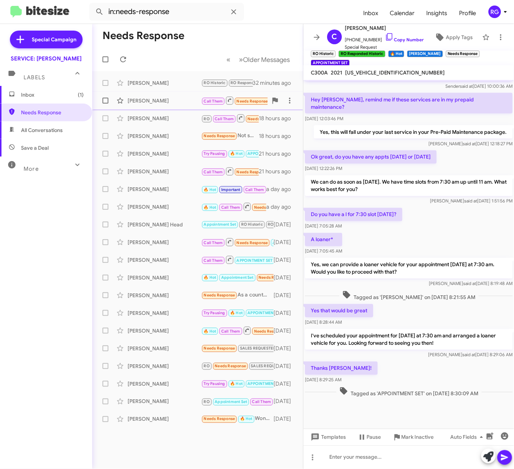
click at [165, 99] on div "[PERSON_NAME]" at bounding box center [165, 100] width 74 height 7
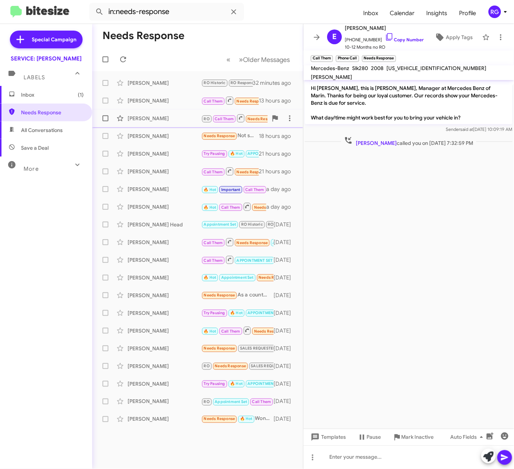
click at [166, 118] on div "[PERSON_NAME]" at bounding box center [165, 118] width 74 height 7
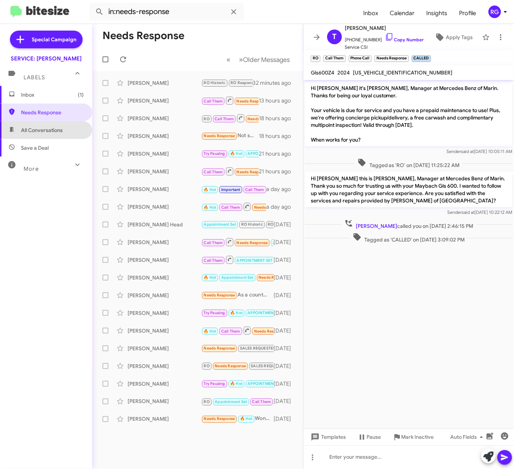
click at [49, 129] on span "All Conversations" at bounding box center [42, 130] width 42 height 7
type input "in:all-conversations"
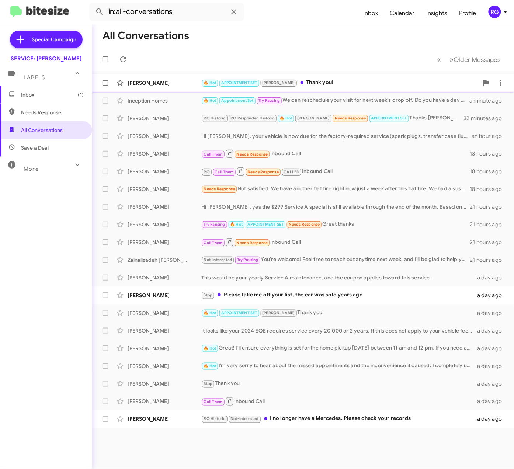
click at [207, 83] on span "🔥 Hot" at bounding box center [210, 82] width 13 height 5
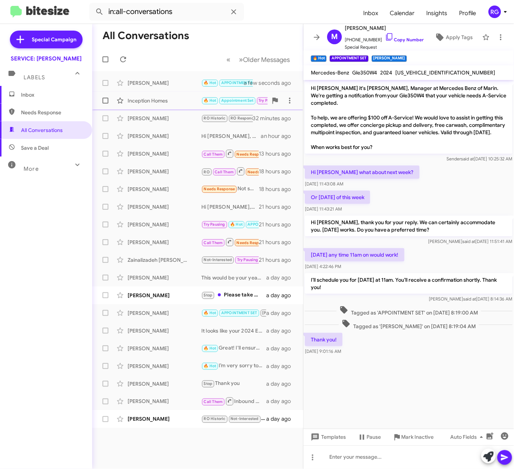
click at [195, 107] on div "Inception Homes 🔥 Hot Appointment Set Try Pausing We can reschedule your visit …" at bounding box center [197, 100] width 199 height 15
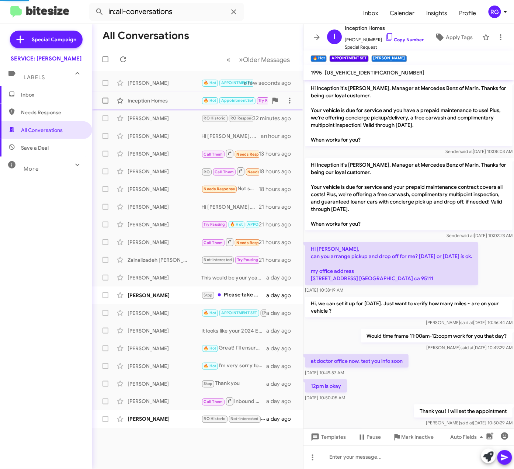
scroll to position [140, 0]
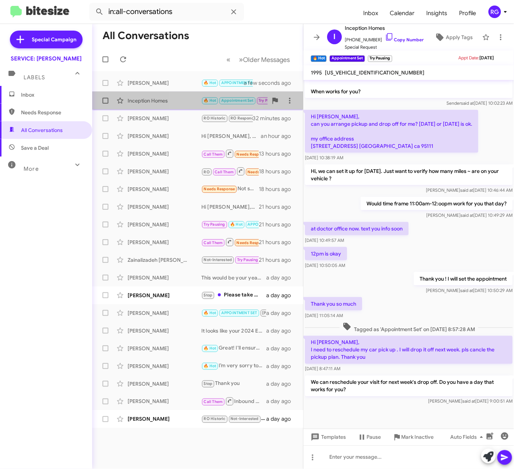
click at [190, 98] on div "Inception Homes" at bounding box center [165, 100] width 74 height 7
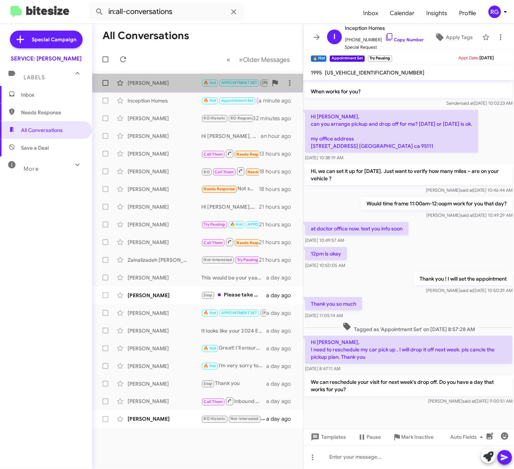
click at [198, 82] on div "[PERSON_NAME]" at bounding box center [165, 82] width 74 height 7
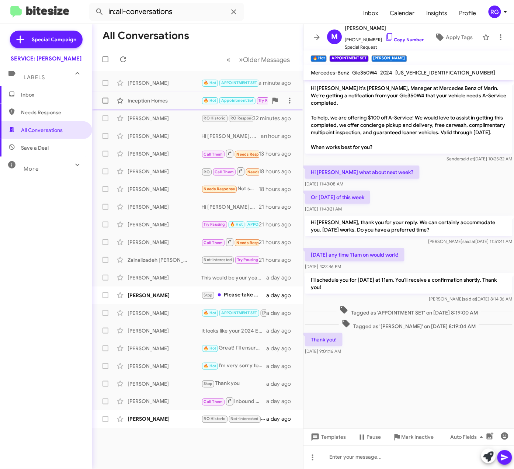
click at [137, 104] on div "Inception Homes" at bounding box center [165, 100] width 74 height 7
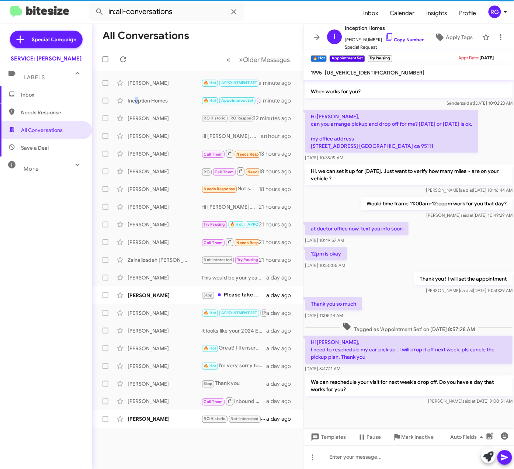
scroll to position [140, 0]
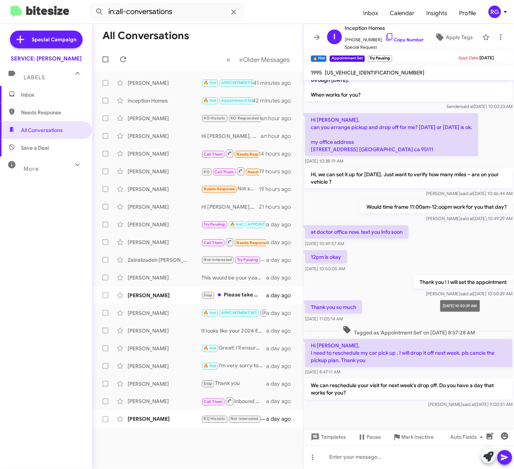
scroll to position [140, 0]
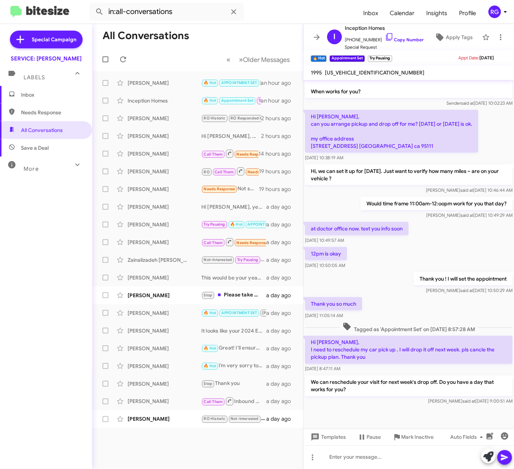
click at [50, 92] on span "Inbox" at bounding box center [52, 94] width 63 height 7
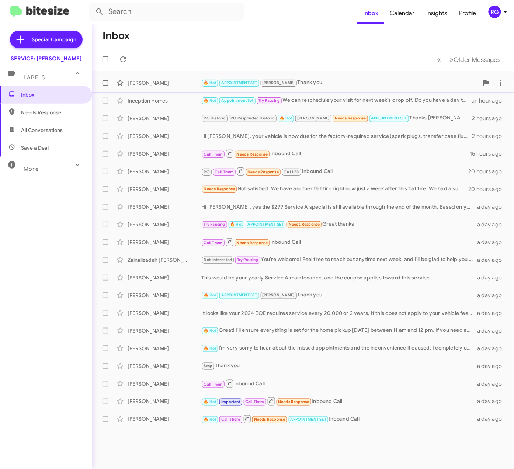
click at [170, 80] on div "[PERSON_NAME]" at bounding box center [165, 82] width 74 height 7
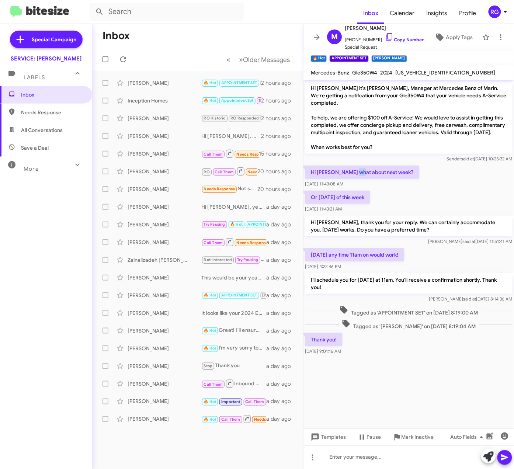
click at [362, 168] on p "Hi [PERSON_NAME] what about next week?" at bounding box center [362, 172] width 115 height 13
